Goal: Find specific page/section: Find specific page/section

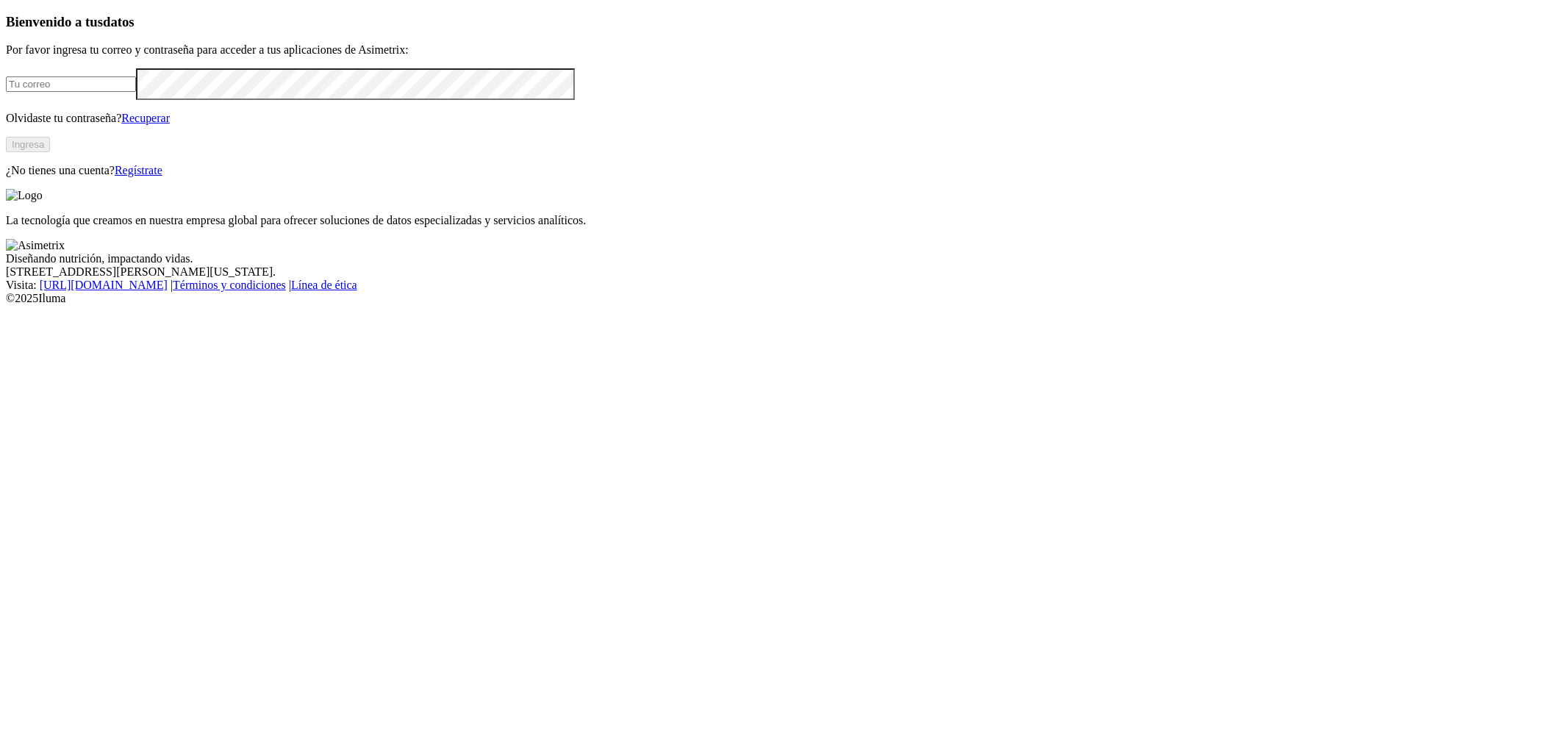
click at [136, 92] on input "email" at bounding box center [71, 83] width 130 height 15
type input "damian.garcia@premexcorp.com"
click at [571, 177] on div "Bienvenido a tus datos Por favor ingresa tu correo y contraseña para acceder a …" at bounding box center [784, 95] width 1557 height 163
click at [50, 152] on button "Ingresa" at bounding box center [27, 144] width 44 height 15
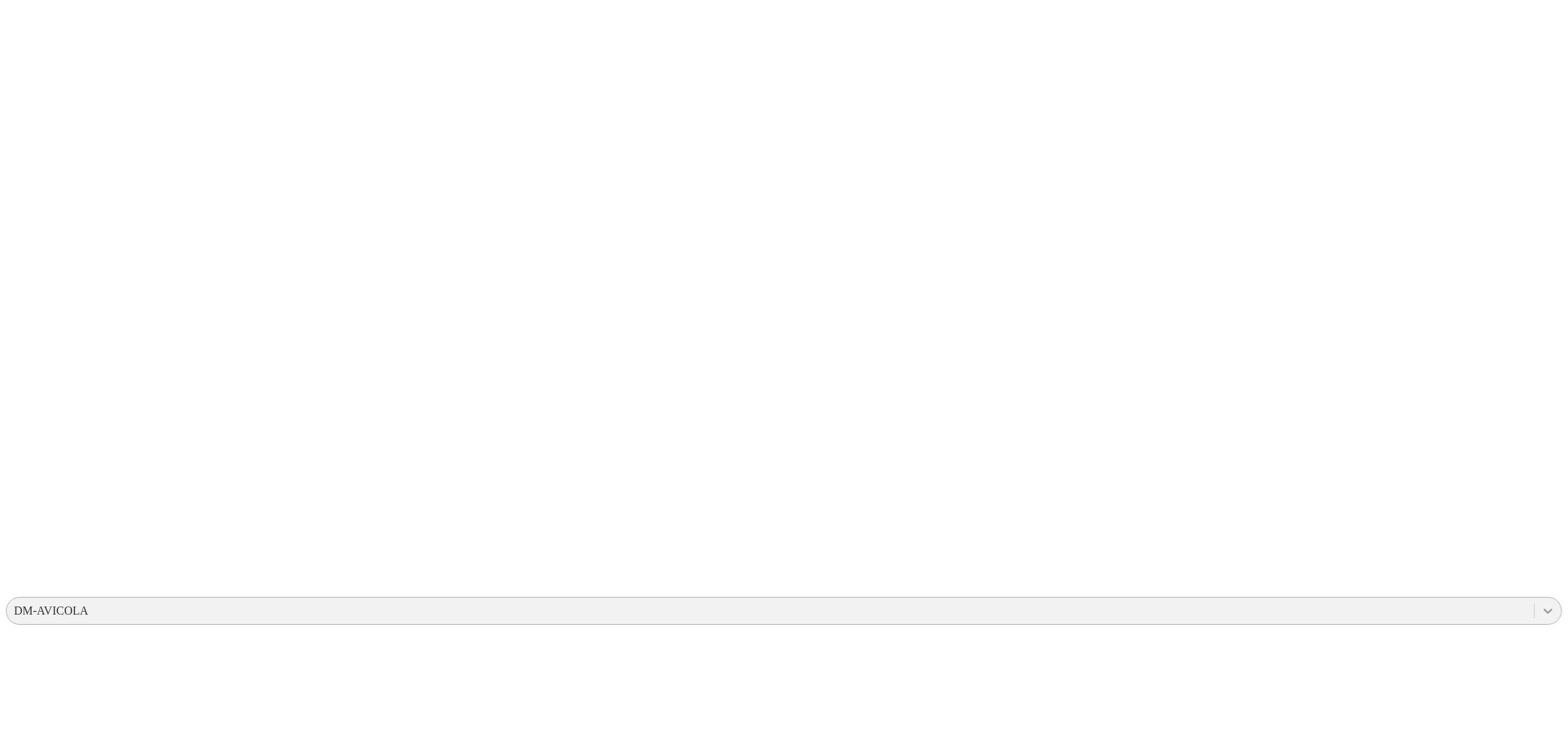
click at [1541, 604] on icon at bounding box center [1548, 611] width 14 height 14
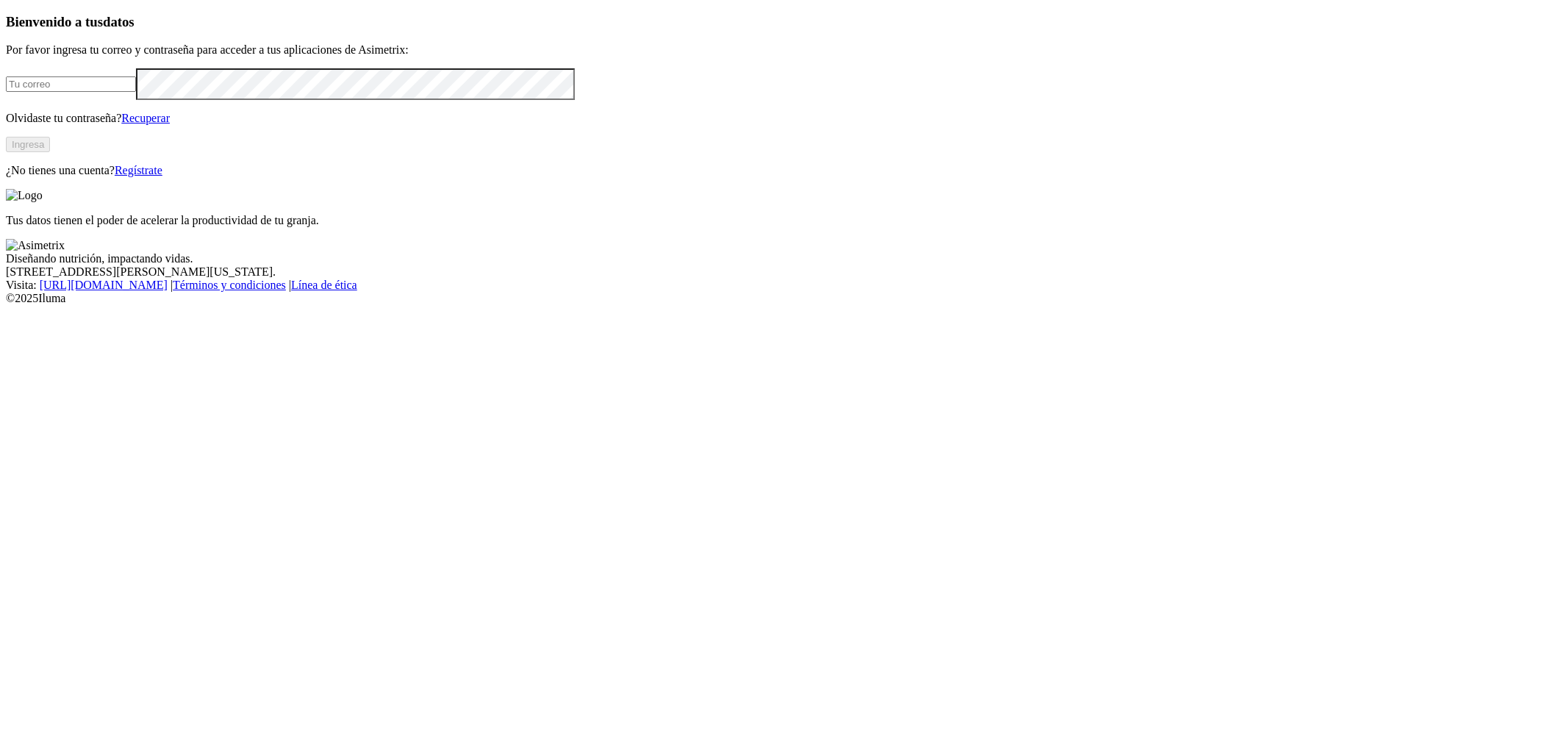
click at [136, 92] on input "email" at bounding box center [71, 83] width 130 height 15
type input "[PERSON_NAME][EMAIL_ADDRESS][PERSON_NAME][DOMAIN_NAME]"
click at [544, 177] on div "Bienvenido a tus datos Por favor ingresa tu correo y contraseña para acceder a …" at bounding box center [784, 95] width 1557 height 163
click at [50, 152] on button "Ingresa" at bounding box center [27, 144] width 44 height 15
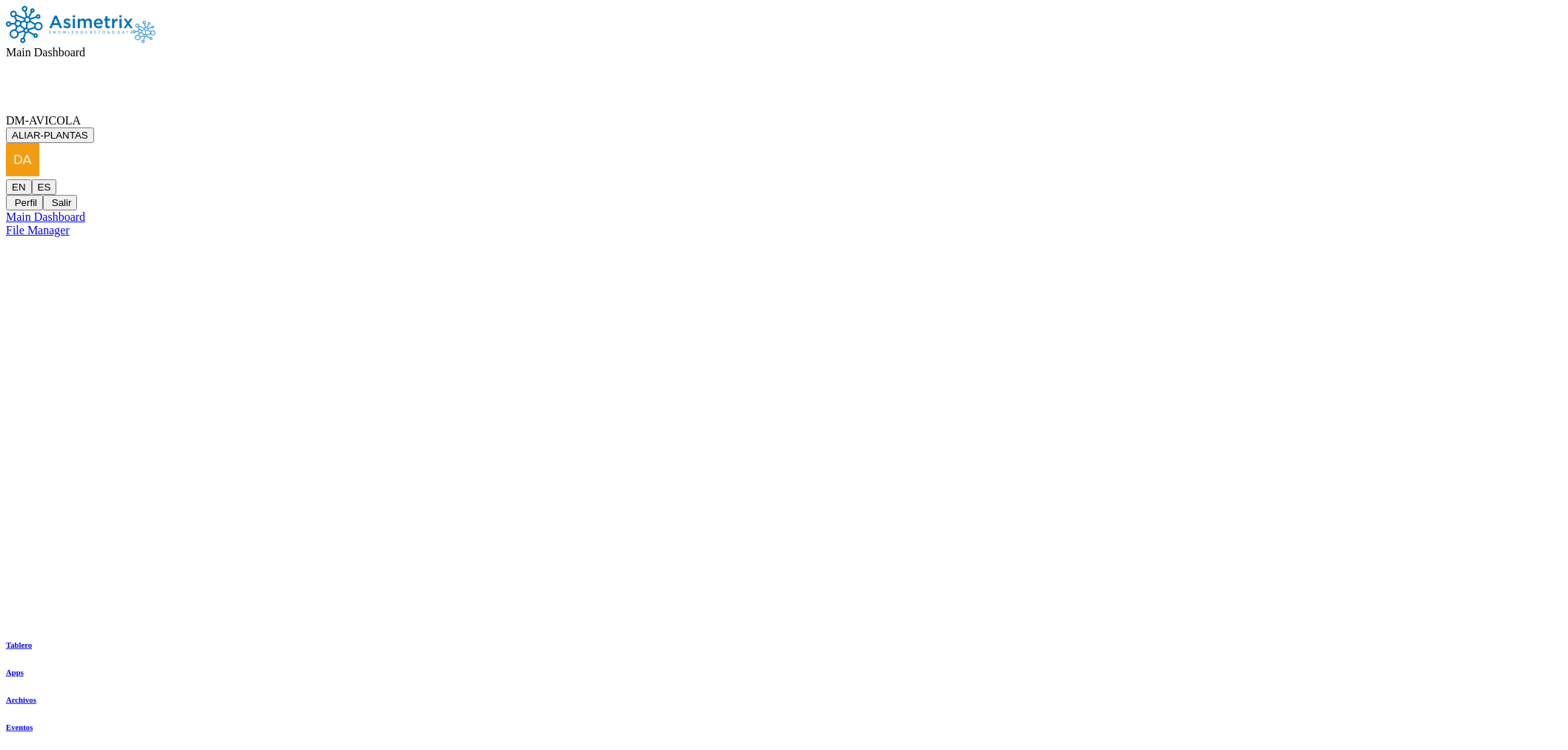
click at [81, 114] on span "DM-AVICOLA" at bounding box center [43, 121] width 75 height 13
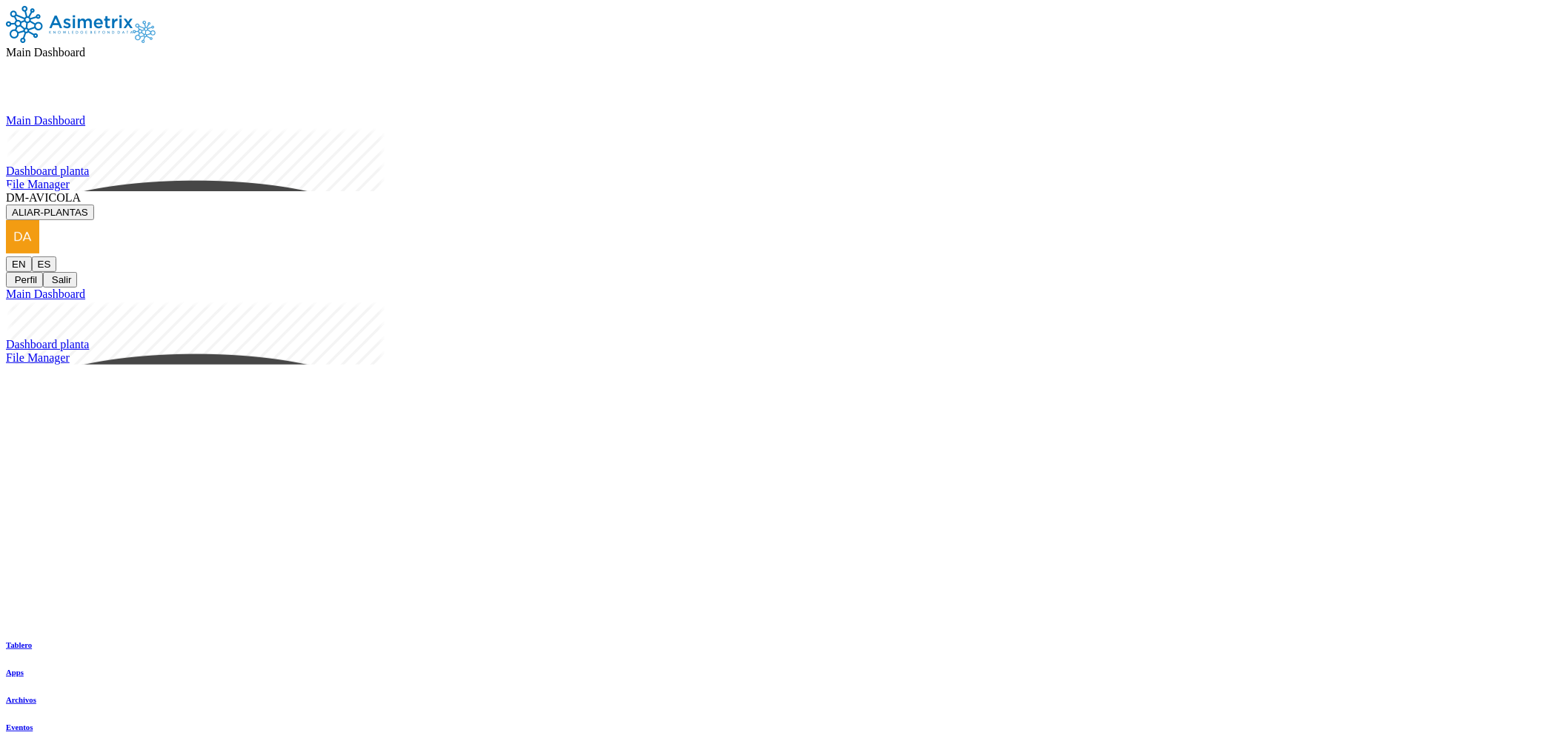
click at [94, 205] on button "ALIAR-PLANTAS" at bounding box center [49, 212] width 88 height 15
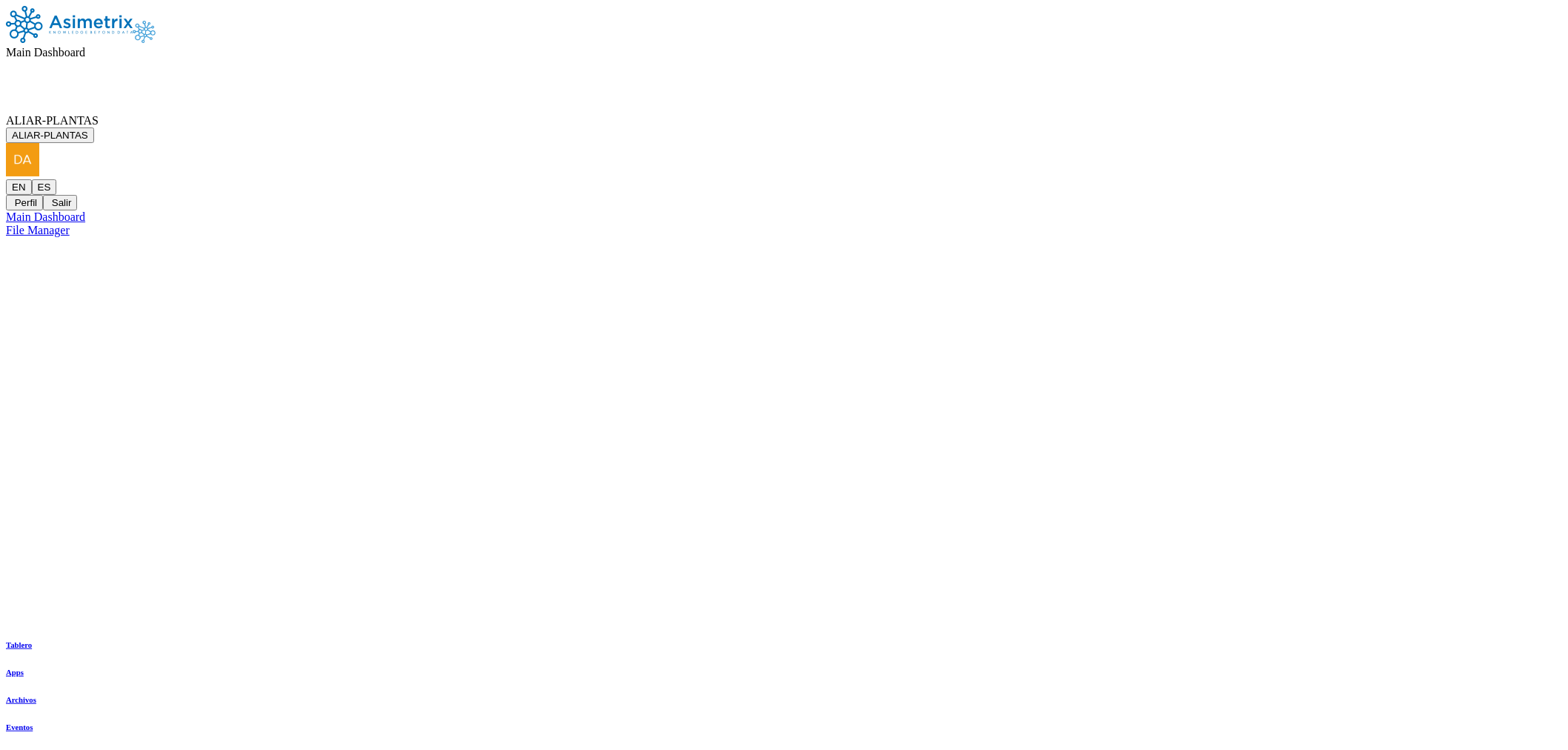
click at [932, 198] on div "Main Dashboard ALIAR-PLANTAS ALIAR-PLANTAS EN ES Perfil Salir Tablero Apps Arch…" at bounding box center [784, 121] width 1556 height 231
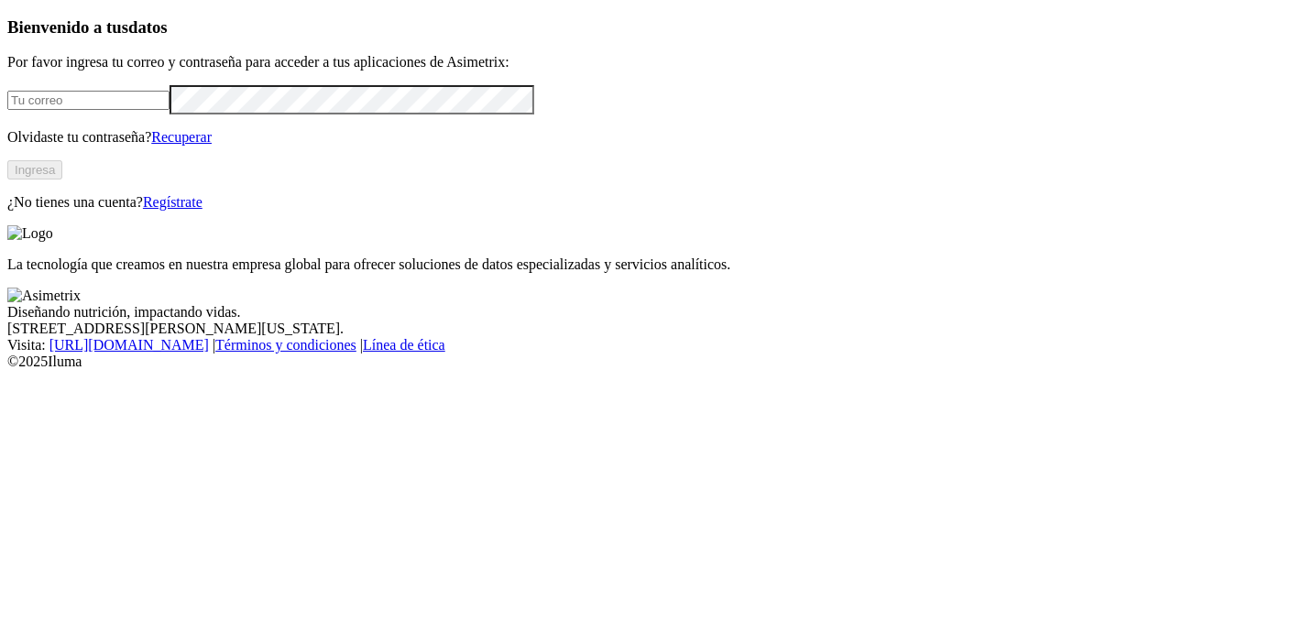
click at [153, 110] on input "email" at bounding box center [88, 100] width 162 height 19
type input "[PERSON_NAME][EMAIL_ADDRESS][PERSON_NAME][DOMAIN_NAME]"
drag, startPoint x: 84, startPoint y: 330, endPoint x: 170, endPoint y: 320, distance: 86.7
click at [84, 211] on div "Bienvenido a tus datos Por favor ingresa tu correo y contraseña para acceder a …" at bounding box center [651, 113] width 1288 height 193
click at [62, 180] on button "Ingresa" at bounding box center [34, 169] width 55 height 19
